Goal: Task Accomplishment & Management: Use online tool/utility

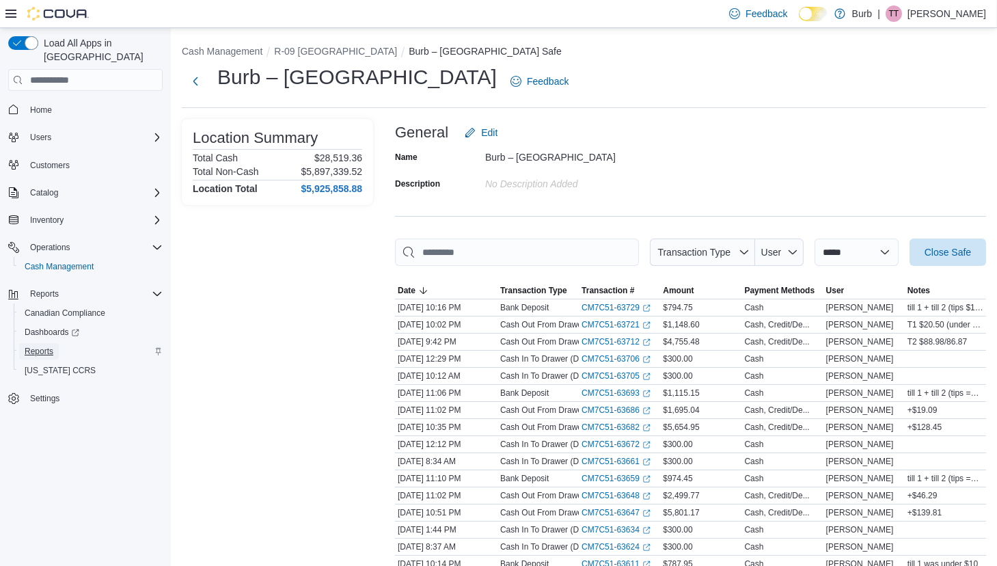
click at [37, 346] on span "Reports" at bounding box center [39, 351] width 29 height 11
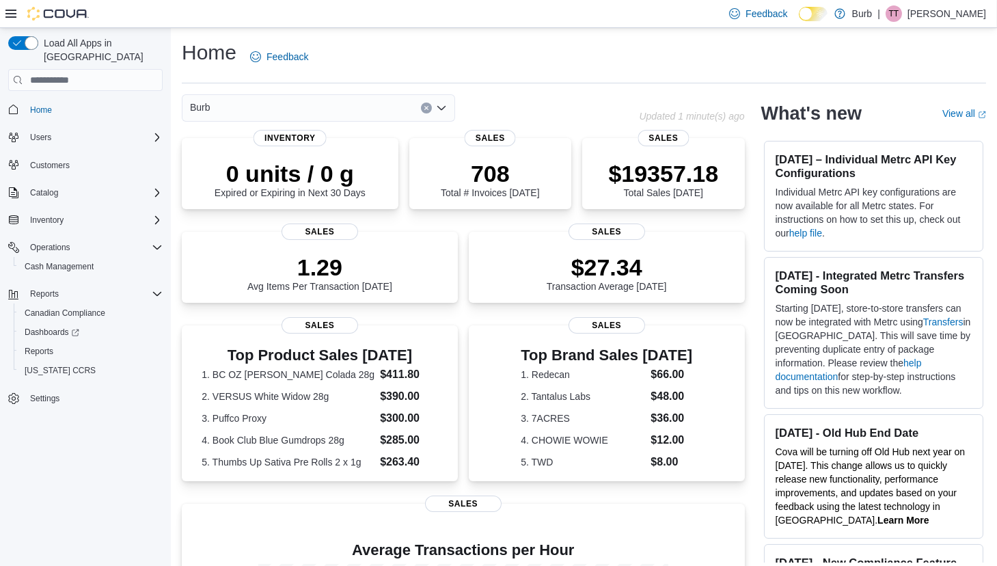
click at [336, 112] on div "Burb" at bounding box center [318, 107] width 273 height 27
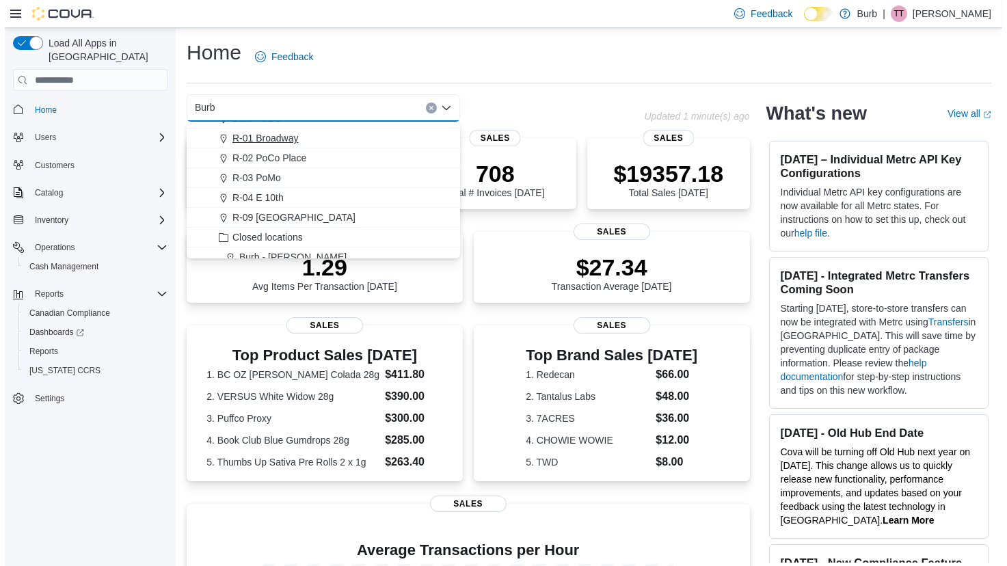
scroll to position [56, 0]
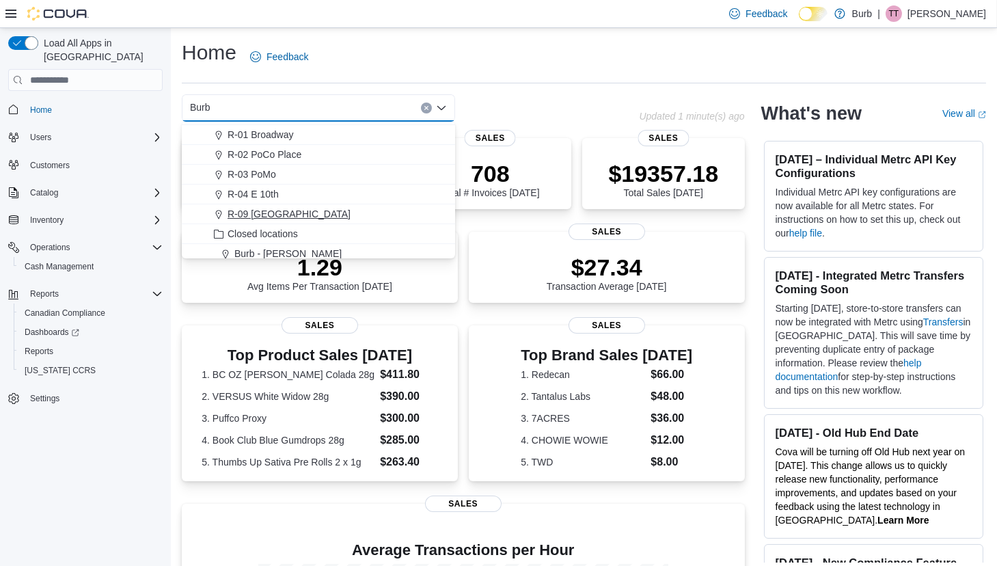
click at [276, 210] on span "R-09 [GEOGRAPHIC_DATA]" at bounding box center [289, 214] width 123 height 14
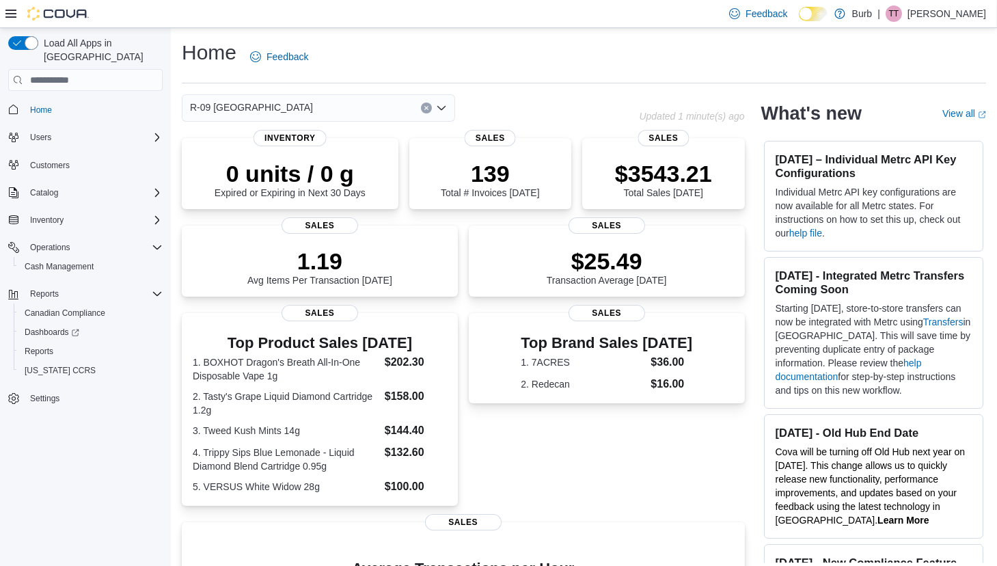
click at [568, 81] on div "Home Feedback" at bounding box center [584, 61] width 805 height 44
click at [37, 346] on span "Reports" at bounding box center [39, 351] width 29 height 11
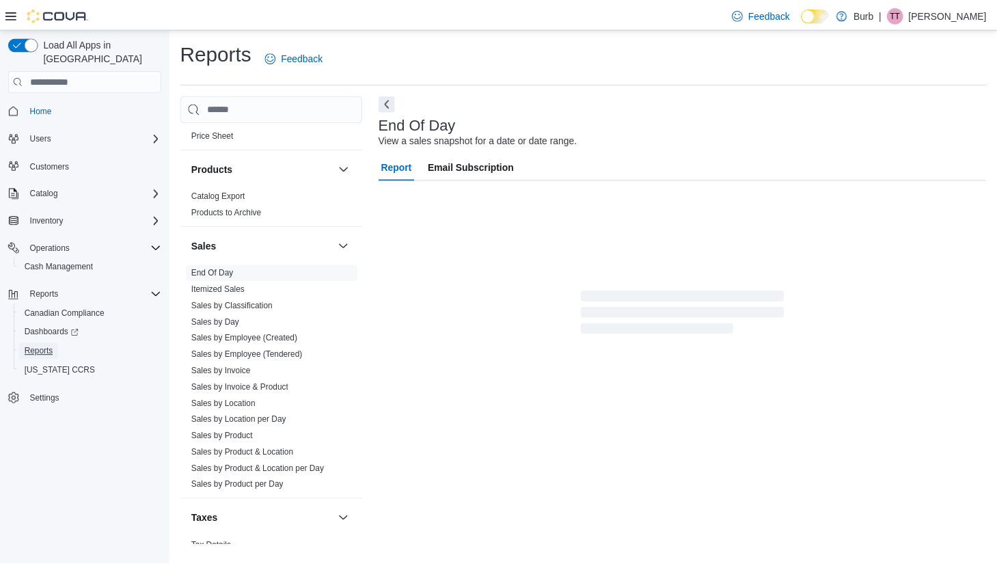
scroll to position [892, 0]
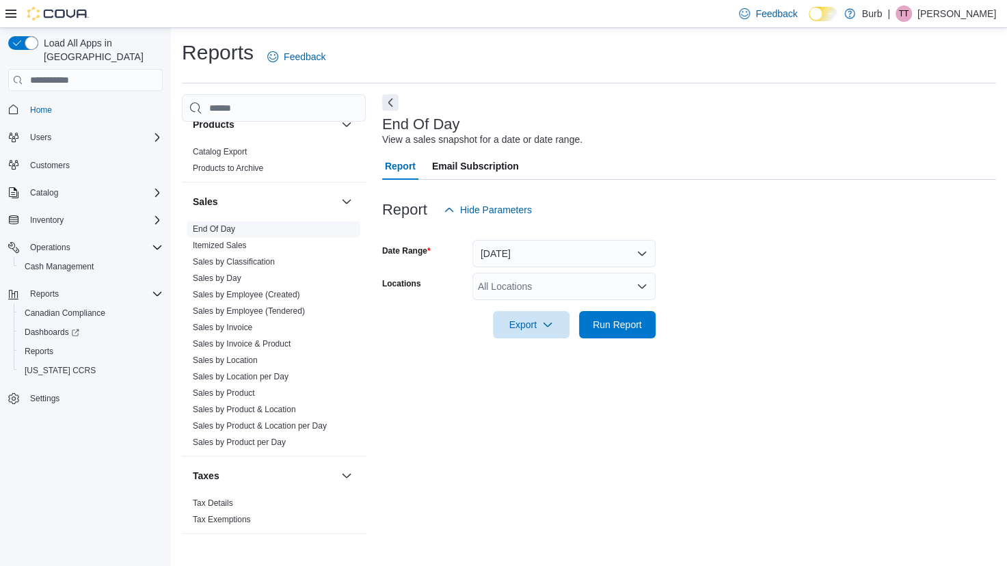
click at [230, 232] on link "End Of Day" at bounding box center [214, 229] width 42 height 10
click at [501, 284] on div "All Locations" at bounding box center [563, 286] width 183 height 27
type input "***"
click at [515, 306] on span "R-09 [GEOGRAPHIC_DATA]" at bounding box center [563, 310] width 123 height 14
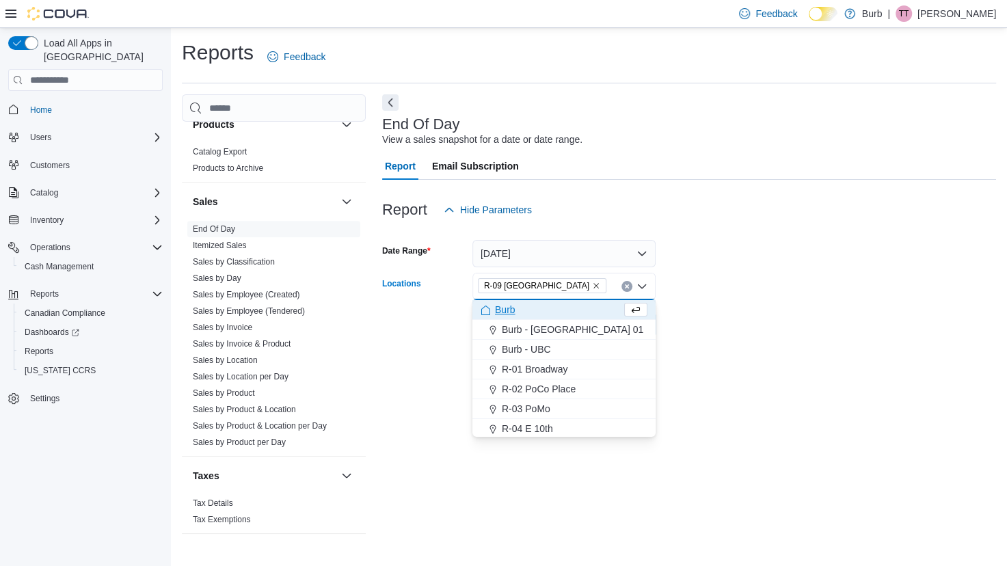
click at [731, 306] on div at bounding box center [689, 305] width 614 height 11
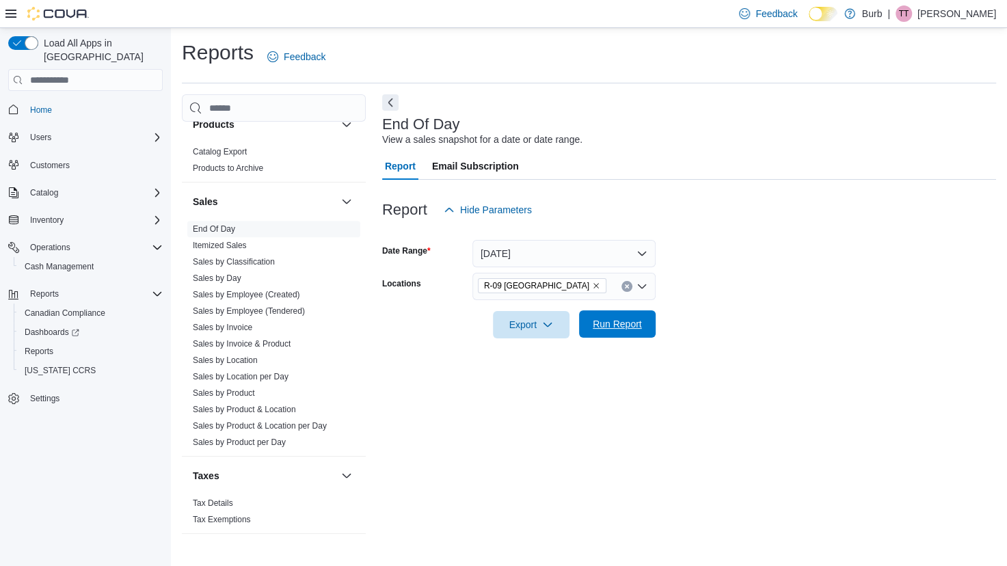
click at [642, 319] on span "Run Report" at bounding box center [617, 323] width 60 height 27
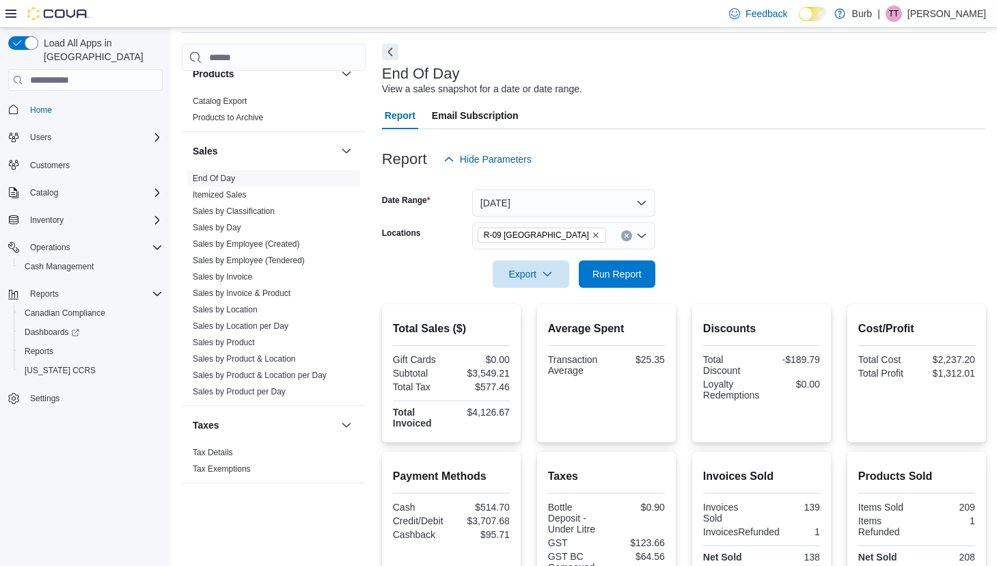
scroll to position [51, 0]
click at [614, 257] on div at bounding box center [684, 254] width 604 height 11
click at [610, 262] on span "Run Report" at bounding box center [617, 272] width 60 height 27
drag, startPoint x: 511, startPoint y: 370, endPoint x: 468, endPoint y: 373, distance: 43.8
click at [468, 373] on div "$3,635.61" at bounding box center [482, 372] width 56 height 11
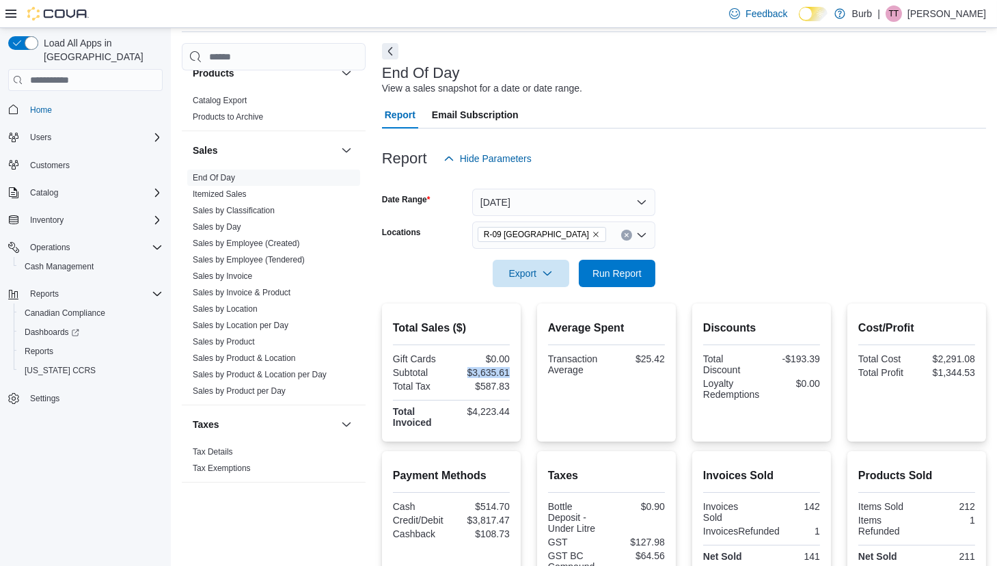
copy div "$3,635.61"
drag, startPoint x: 831, startPoint y: 360, endPoint x: 793, endPoint y: 358, distance: 38.3
click at [793, 358] on div "Discounts Total Discount -$193.39 Loyalty Redemptions $0.00" at bounding box center [761, 372] width 139 height 138
copy div "$193.39"
